Goal: Use online tool/utility: Use online tool/utility

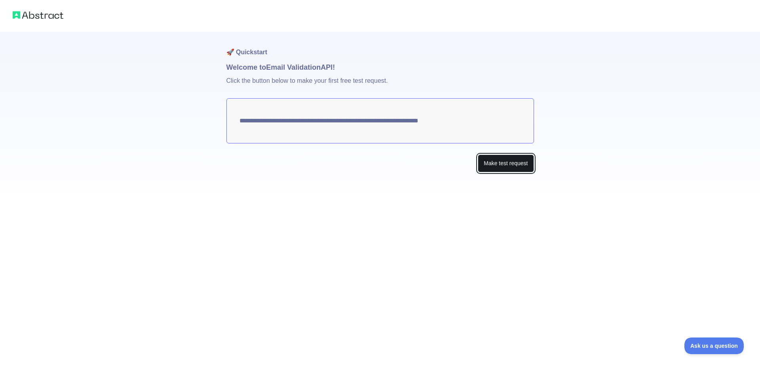
click at [490, 164] on button "Make test request" at bounding box center [506, 163] width 56 height 18
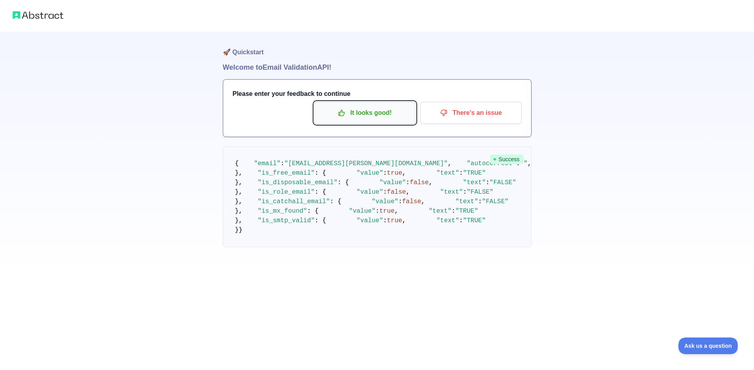
click at [399, 114] on p "It looks good!" at bounding box center [364, 112] width 89 height 13
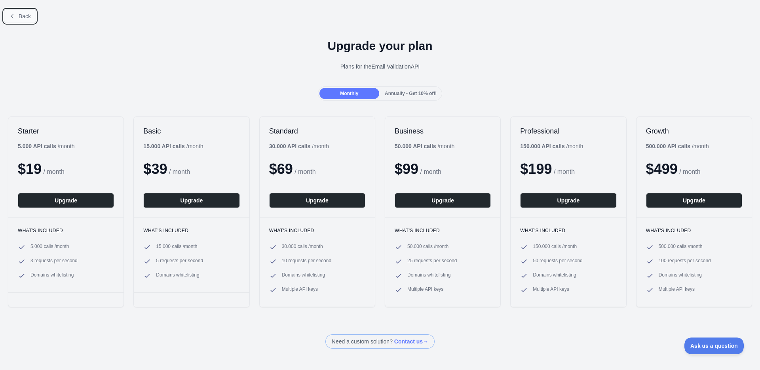
click at [23, 18] on span "Back" at bounding box center [25, 16] width 12 height 6
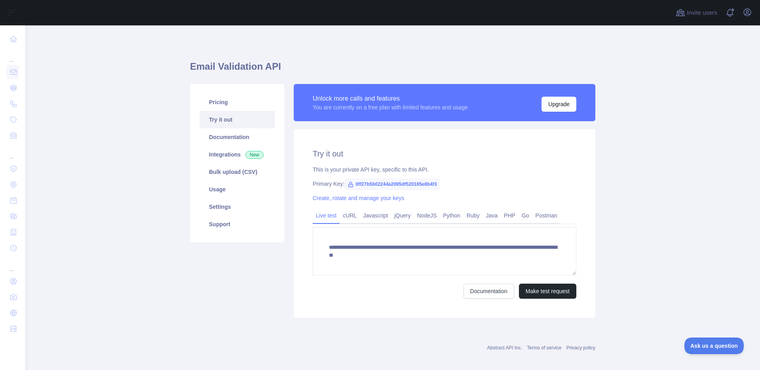
click at [390, 183] on span "0ff27b5b02244a2095df520185e8b4f3" at bounding box center [391, 184] width 95 height 12
click at [474, 218] on link "Ruby" at bounding box center [473, 215] width 19 height 13
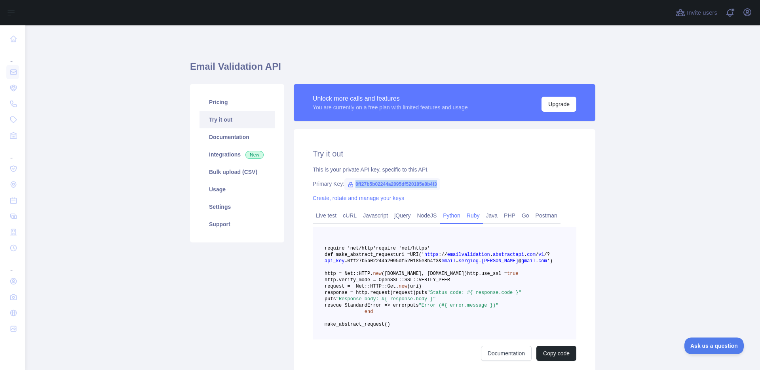
click at [453, 217] on link "Python" at bounding box center [452, 215] width 24 height 13
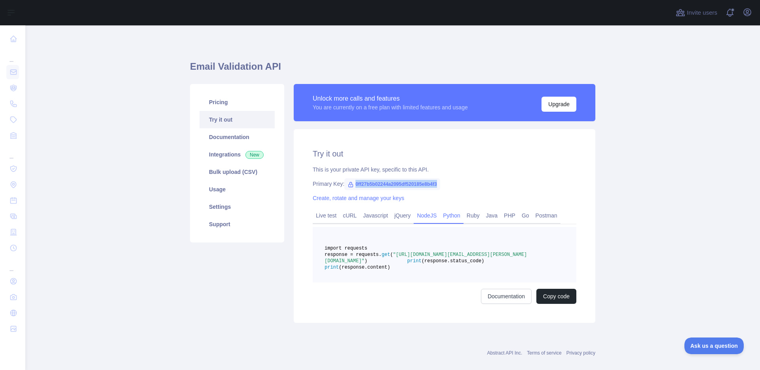
click at [430, 215] on link "NodeJS" at bounding box center [427, 215] width 26 height 13
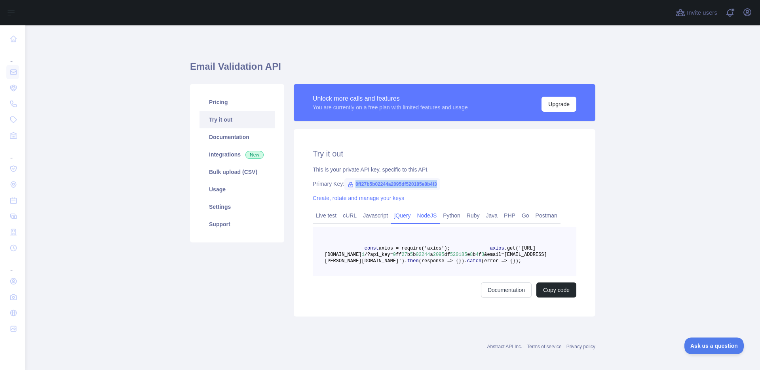
click at [409, 215] on link "jQuery" at bounding box center [402, 215] width 23 height 13
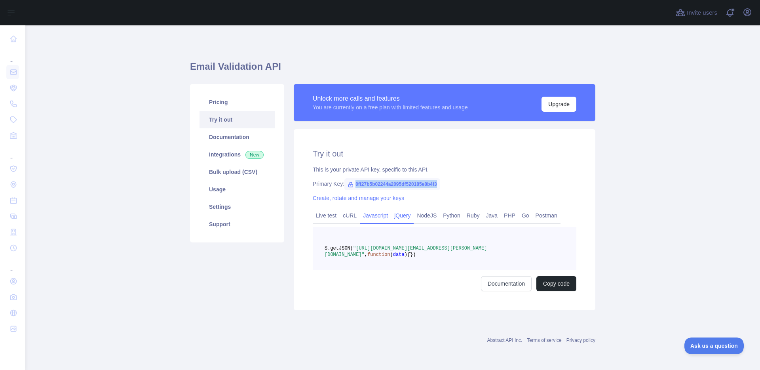
click at [377, 215] on link "Javascript" at bounding box center [375, 215] width 31 height 13
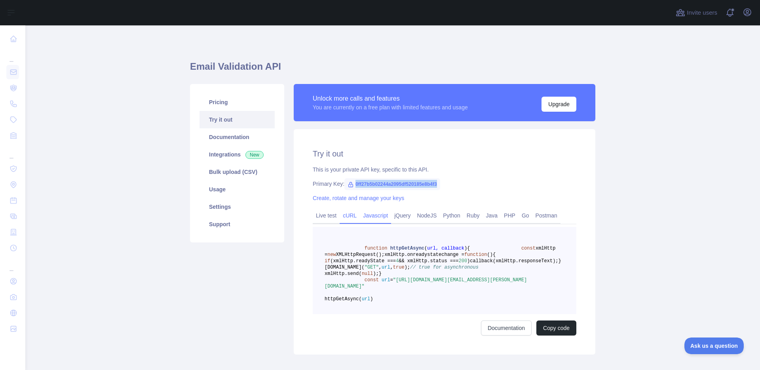
click at [351, 214] on link "cURL" at bounding box center [350, 215] width 20 height 13
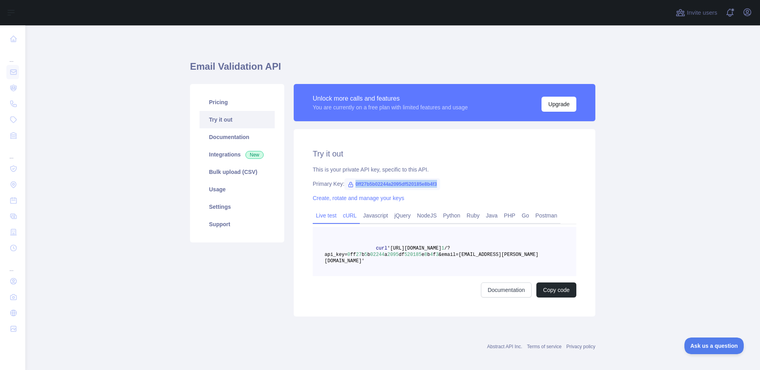
click at [335, 214] on link "Live test" at bounding box center [326, 215] width 27 height 13
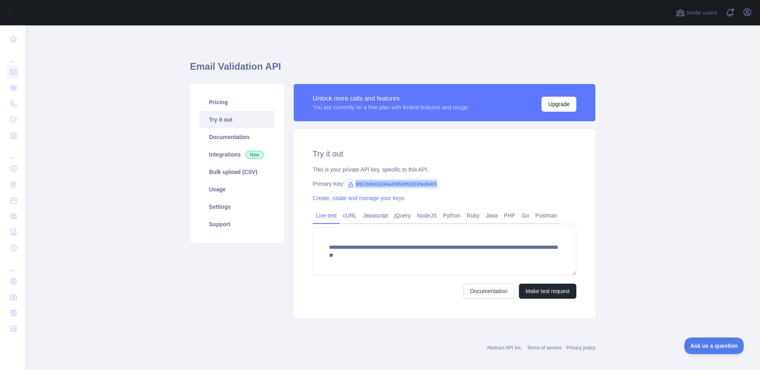
click at [374, 186] on span "0ff27b5b02244a2095df520185e8b4f3" at bounding box center [391, 184] width 95 height 12
